Goal: Information Seeking & Learning: Learn about a topic

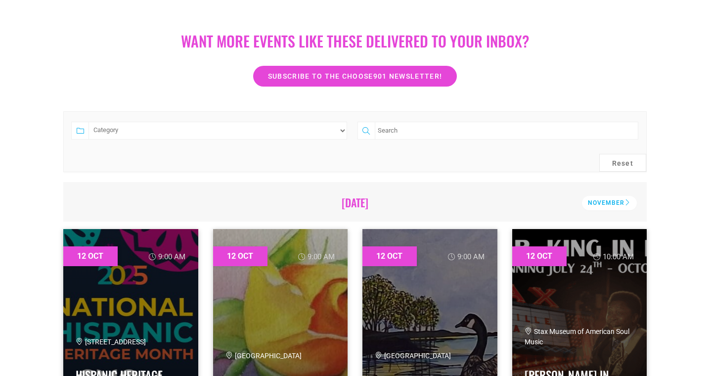
scroll to position [242, 0]
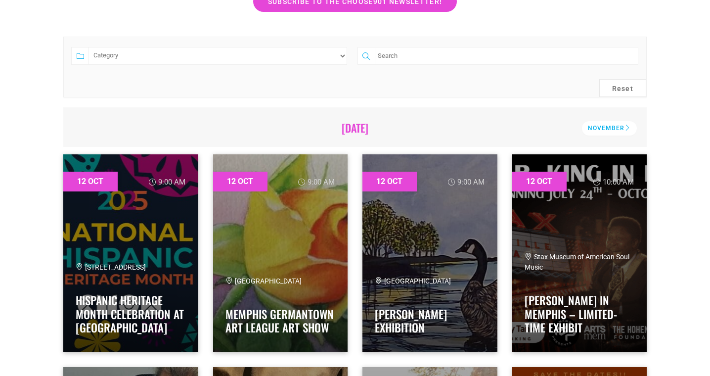
click at [420, 55] on input "search" at bounding box center [507, 56] width 264 height 18
type input "[DATE]"
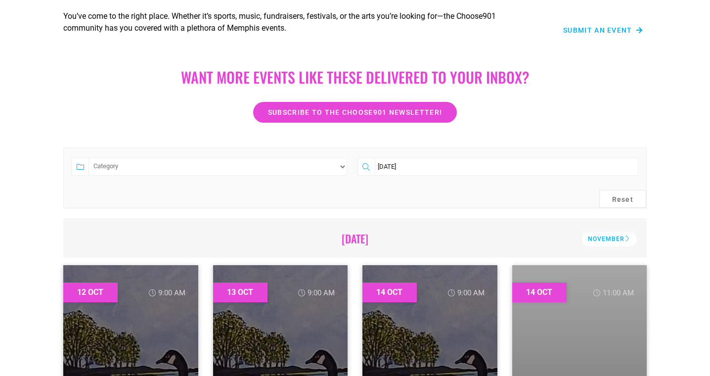
scroll to position [113, 0]
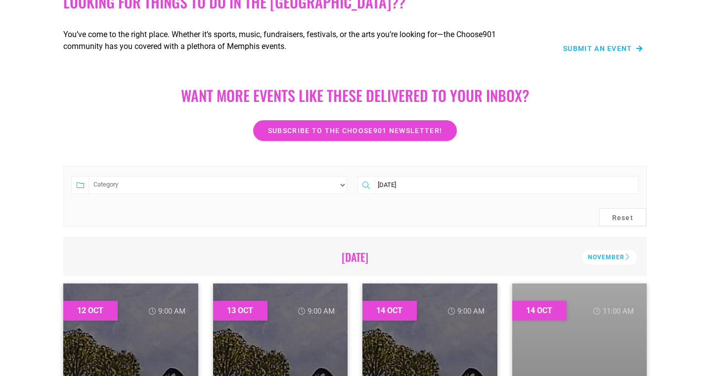
click at [632, 185] on input "[DATE]" at bounding box center [507, 185] width 264 height 18
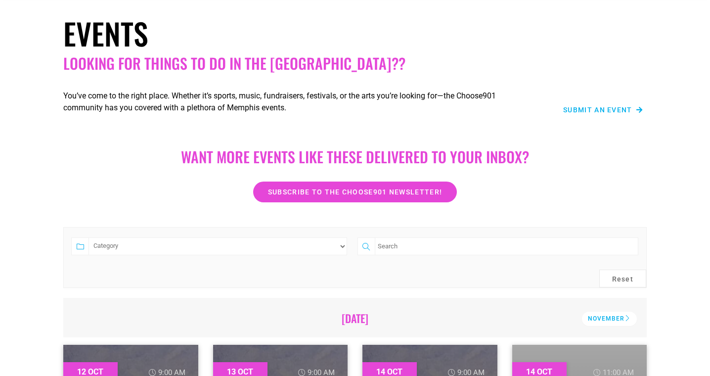
scroll to position [61, 0]
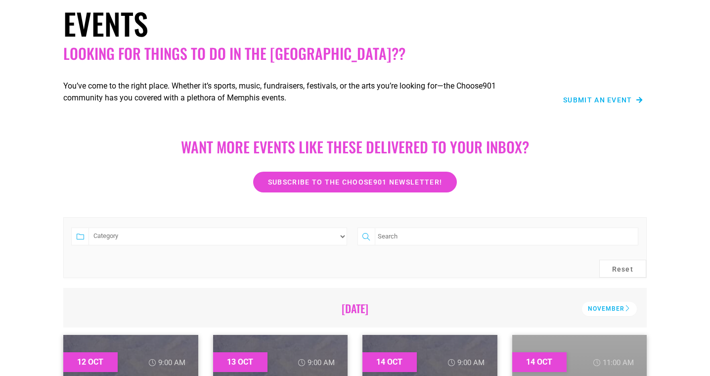
click at [403, 240] on input "search" at bounding box center [507, 237] width 264 height 18
type input "dinner on the grounds"
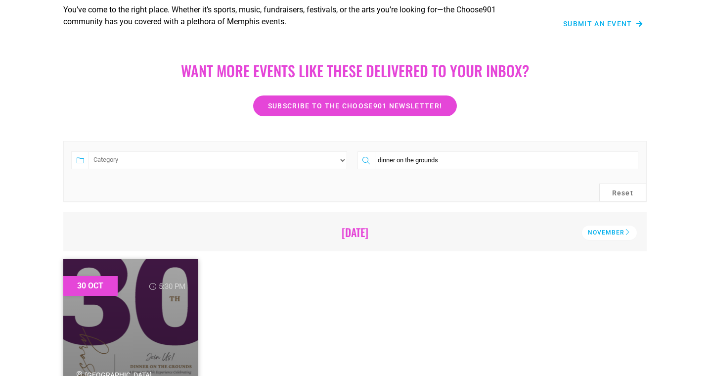
scroll to position [137, 0]
click at [455, 158] on input "dinner on the grounds" at bounding box center [507, 161] width 264 height 18
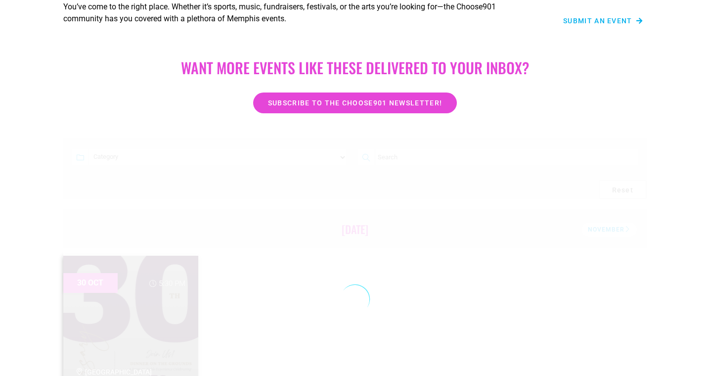
click at [549, 129] on div "Events Looking for things to do in the [GEOGRAPHIC_DATA]?? You’ve come to the r…" at bounding box center [355, 139] width 710 height 663
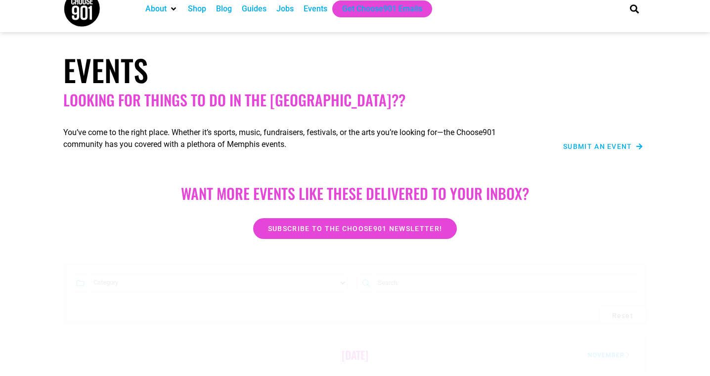
scroll to position [0, 0]
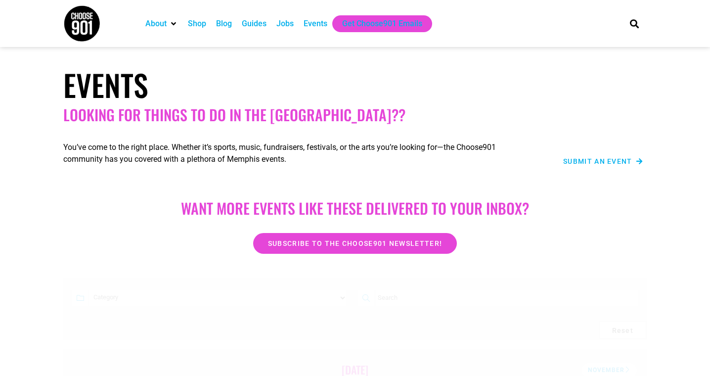
click at [321, 22] on div "Events" at bounding box center [316, 24] width 24 height 12
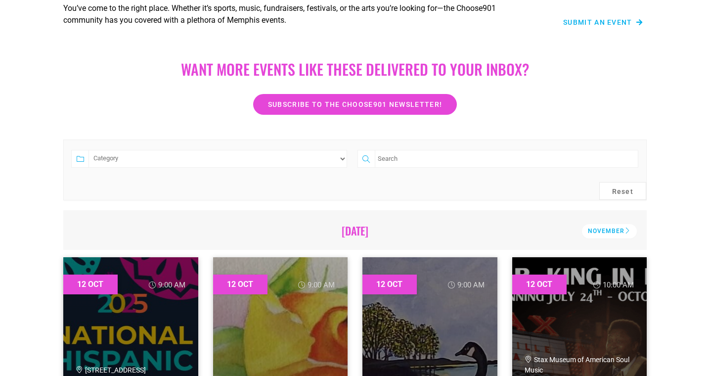
scroll to position [132, 0]
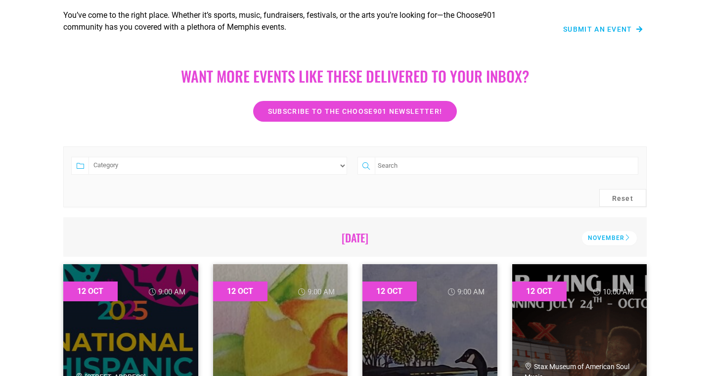
click at [284, 168] on select "Category Adults Only Career Comedy Education Family Family Friendly Festival Fi…" at bounding box center [218, 166] width 259 height 18
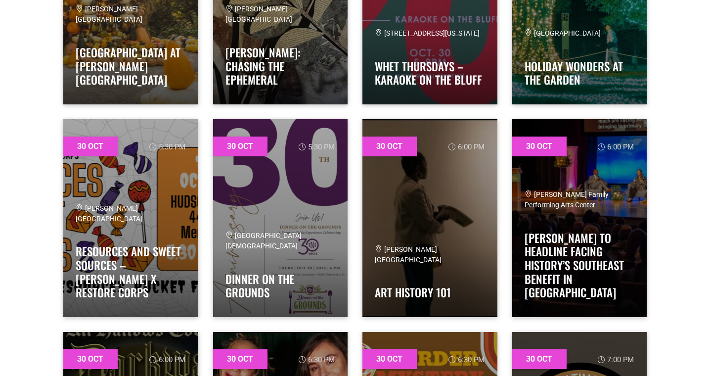
scroll to position [20062, 0]
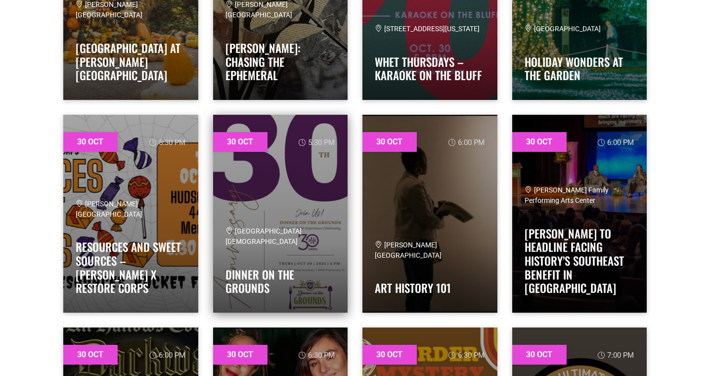
click at [275, 186] on link at bounding box center [280, 214] width 135 height 198
